Goal: Complete application form: Complete application form

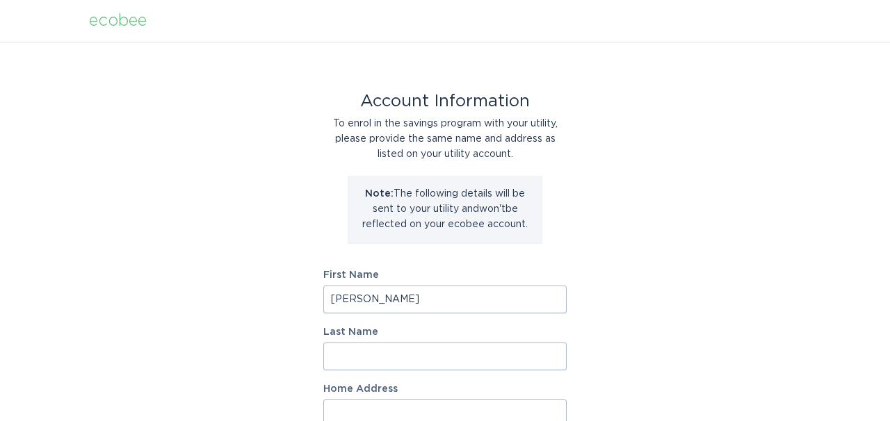
type input "Michael"
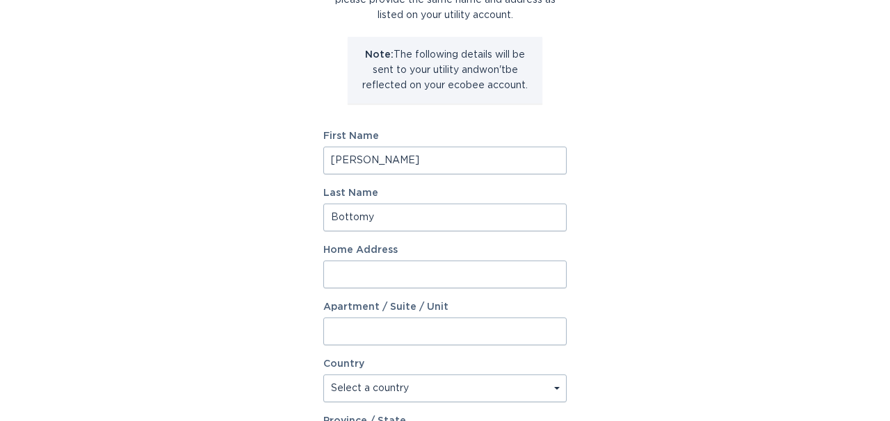
scroll to position [141, 0]
type input "Bottomy"
click at [548, 272] on input "Home Address" at bounding box center [444, 273] width 243 height 28
type input "3124 Forrest Park Avenue"
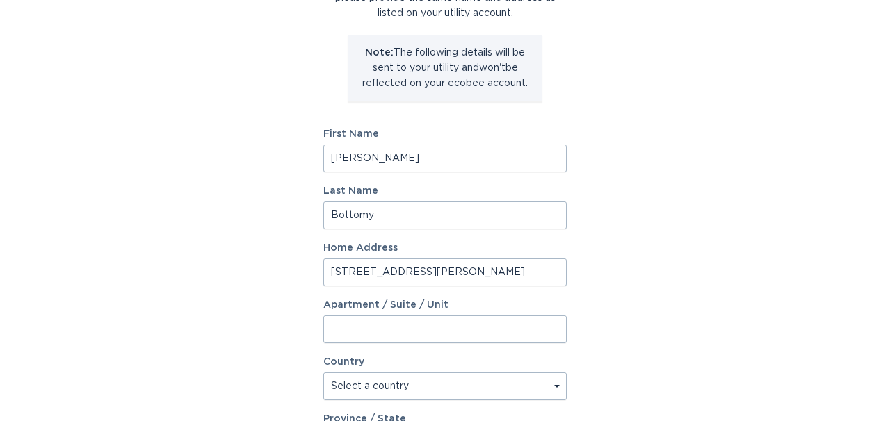
type input "Nashville"
type input "37215"
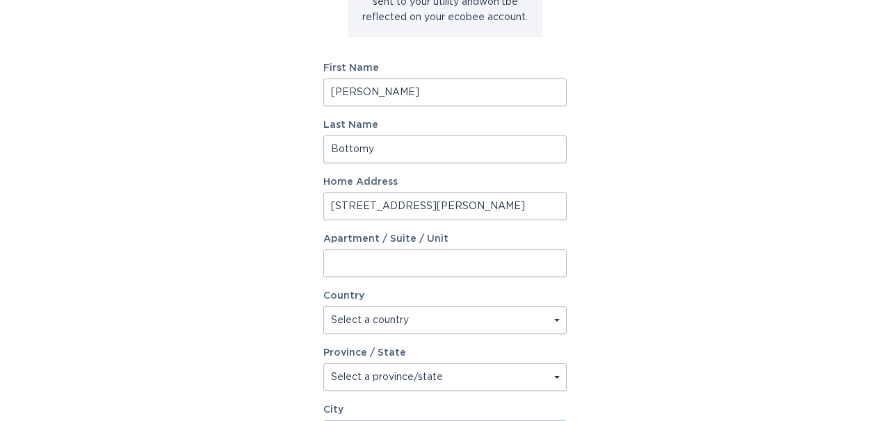
scroll to position [209, 0]
select select "US"
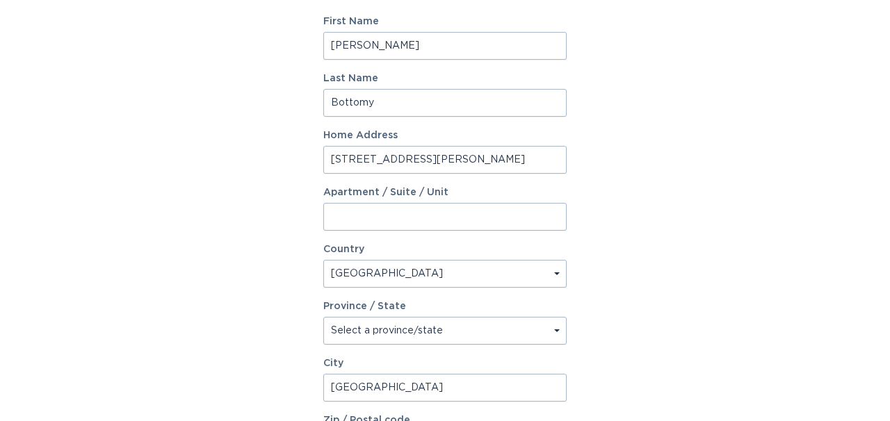
scroll to position [255, 0]
select select "TN"
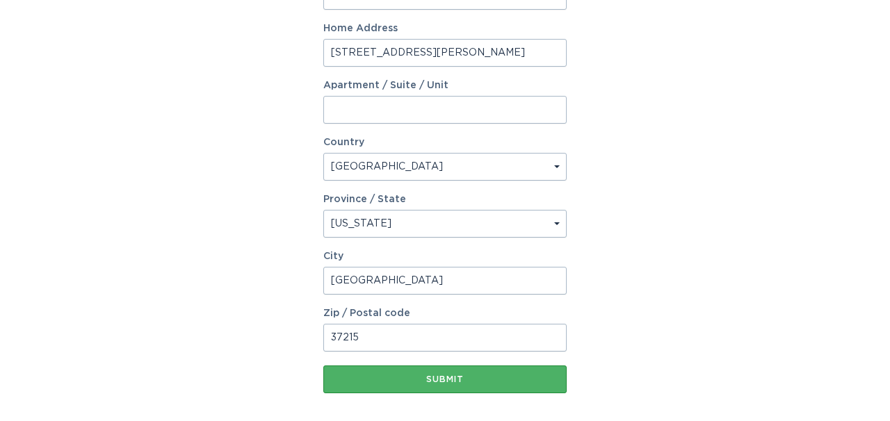
scroll to position [366, 0]
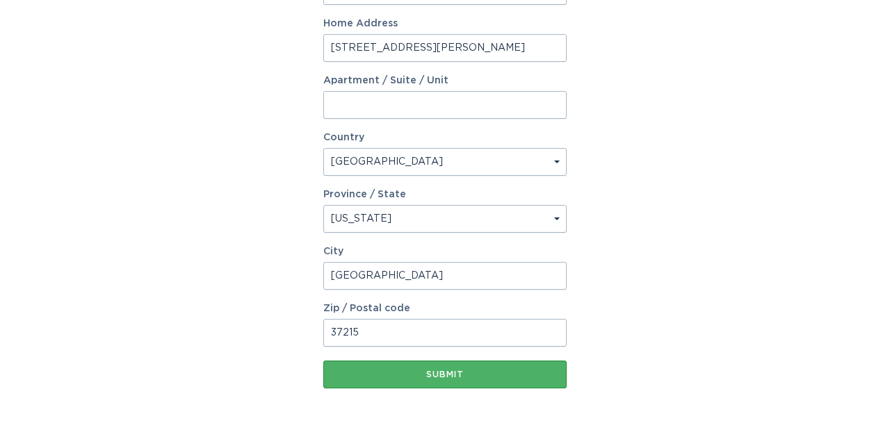
click at [400, 376] on div "Submit" at bounding box center [444, 374] width 229 height 8
